Goal: Find contact information: Find contact information

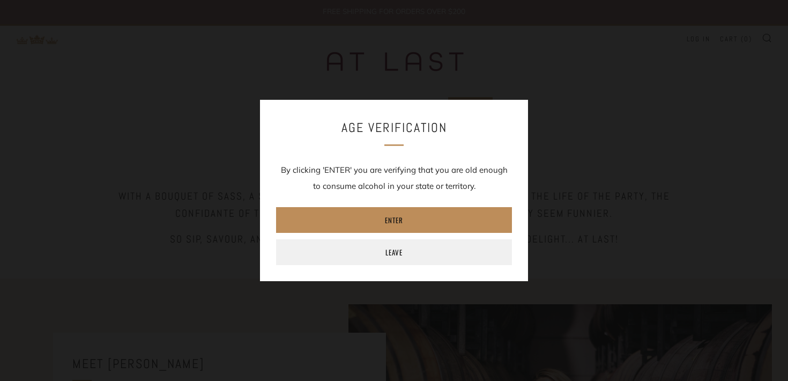
click at [415, 223] on link "Enter" at bounding box center [394, 220] width 236 height 26
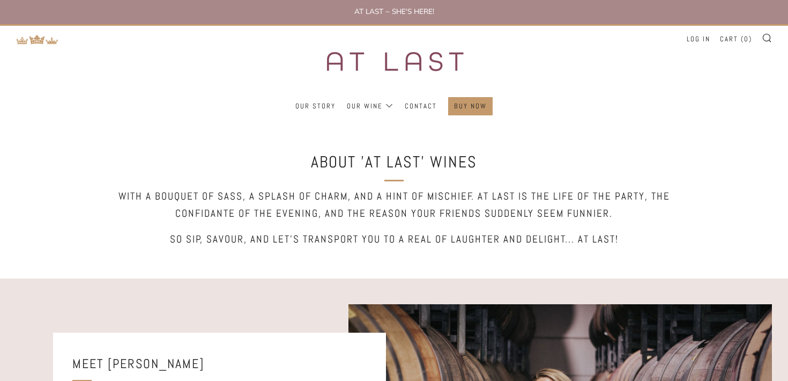
click at [419, 97] on img at bounding box center [394, 61] width 188 height 71
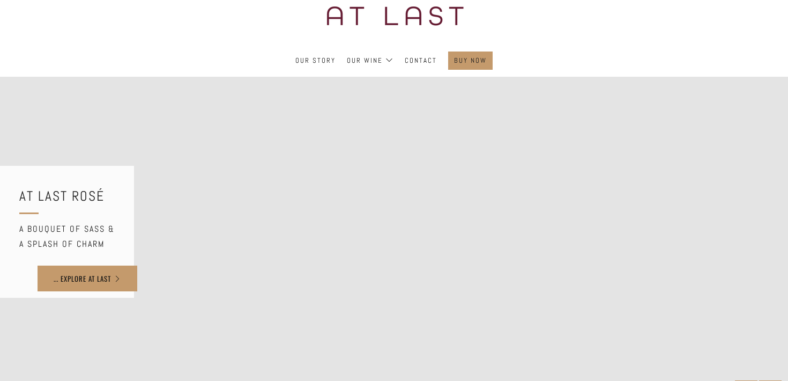
scroll to position [45, 0]
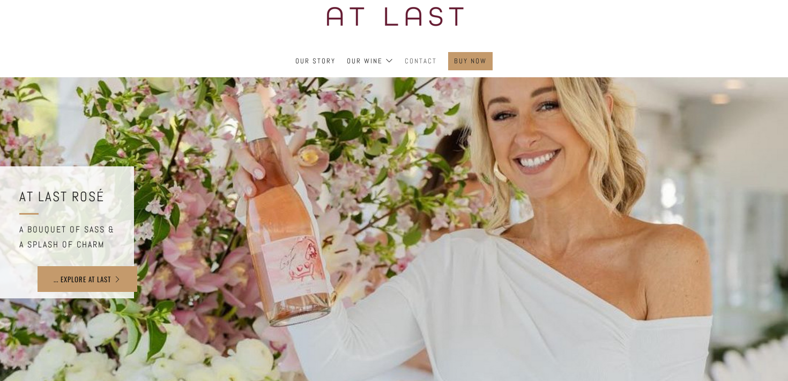
click at [416, 69] on link "Contact" at bounding box center [421, 61] width 32 height 17
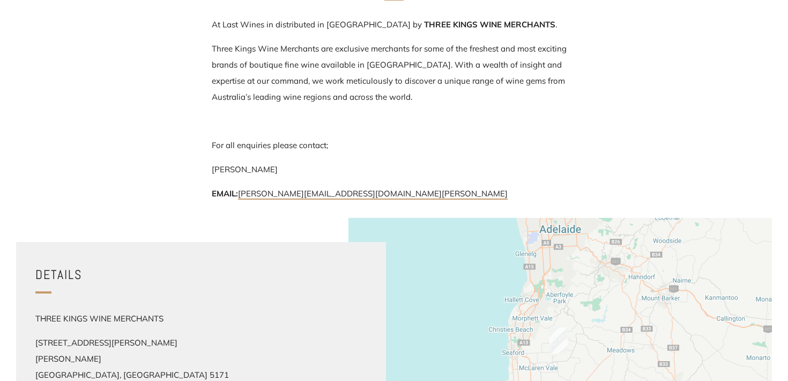
scroll to position [171, 0]
